Goal: Check status: Check status

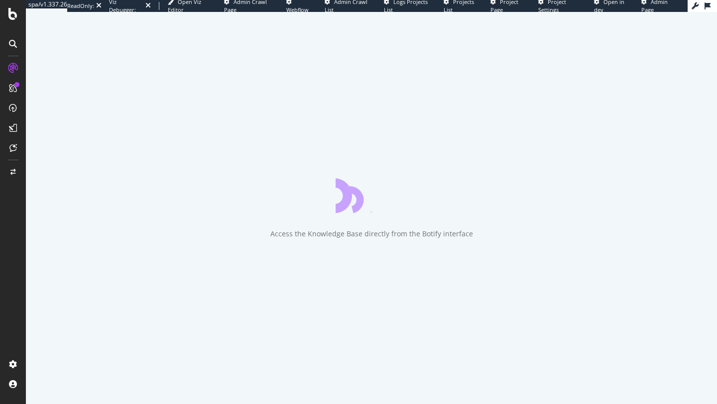
click at [535, 166] on div "Access the Knowledge Base directly from the Botify interface" at bounding box center [371, 208] width 691 height 392
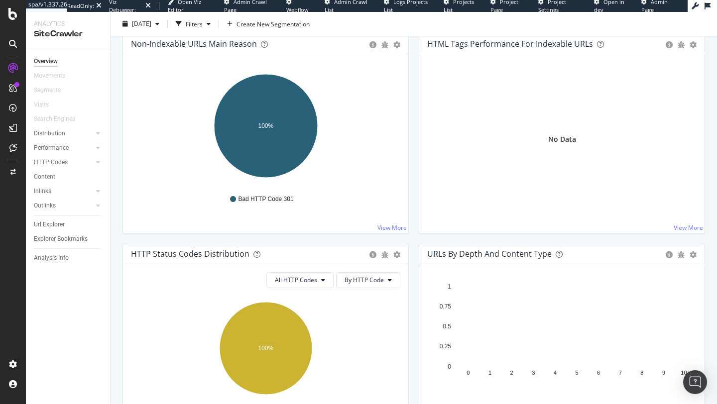
scroll to position [230, 0]
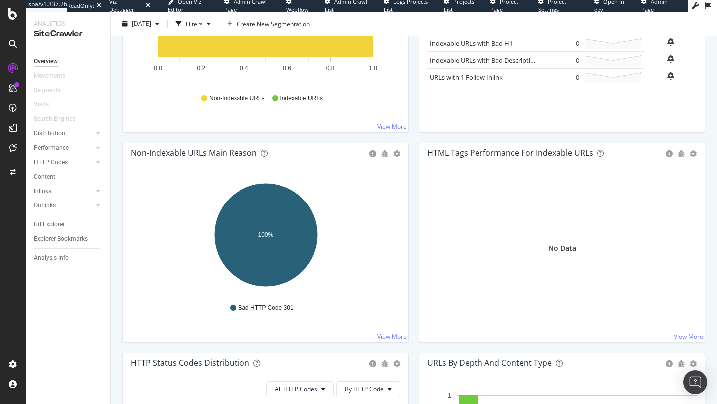
click at [378, 77] on icon "0.0 0.2 0.4 0.6 0.8 1.0" at bounding box center [265, 27] width 269 height 116
